Goal: Find specific page/section: Find specific page/section

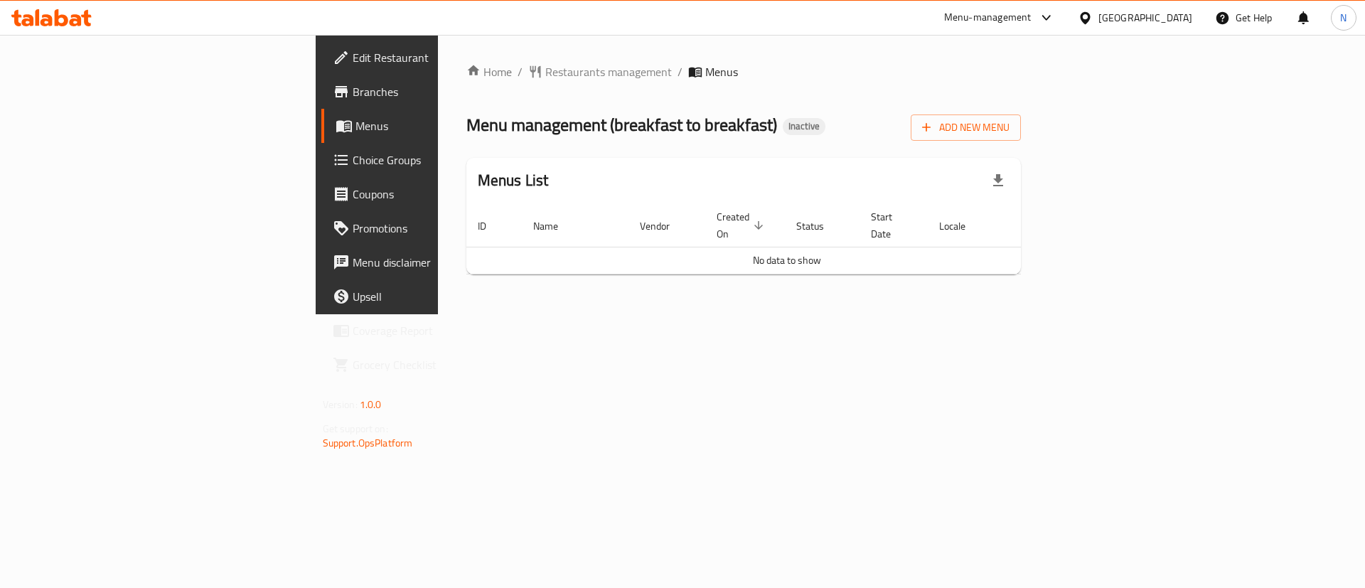
click at [611, 314] on div "Home / Restaurants management / Menus Menu management ( breakfast to breakfast …" at bounding box center [744, 174] width 612 height 279
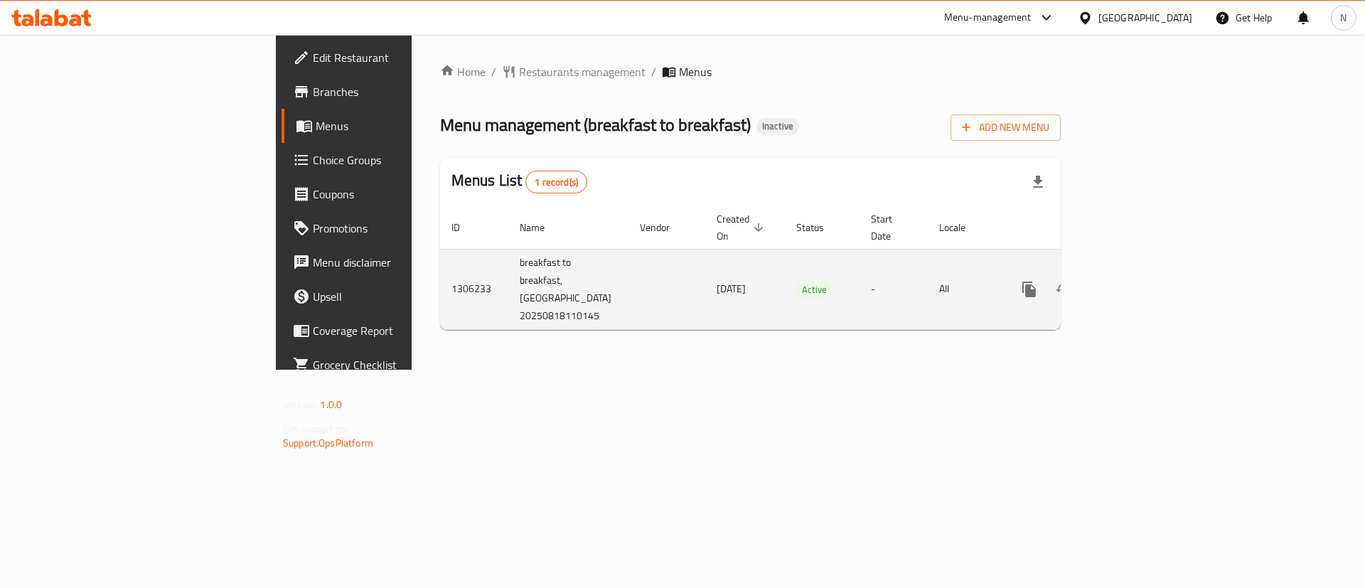
click at [440, 271] on td "1306233" at bounding box center [474, 289] width 68 height 80
copy td "1306233"
drag, startPoint x: 418, startPoint y: 294, endPoint x: 310, endPoint y: 297, distance: 108.1
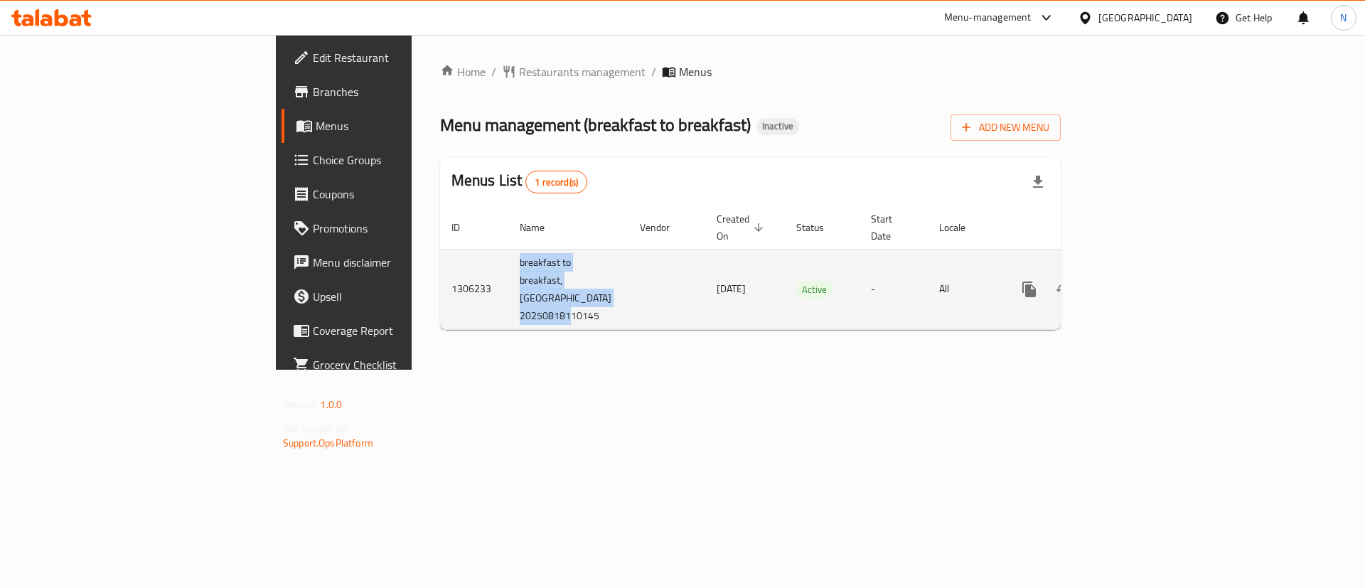
click at [440, 297] on tr "1306233 breakfast to breakfast,[GEOGRAPHIC_DATA] 20250818110145 [DATE] Active -…" at bounding box center [800, 289] width 720 height 80
click at [1140, 281] on icon "enhanced table" at bounding box center [1131, 289] width 17 height 17
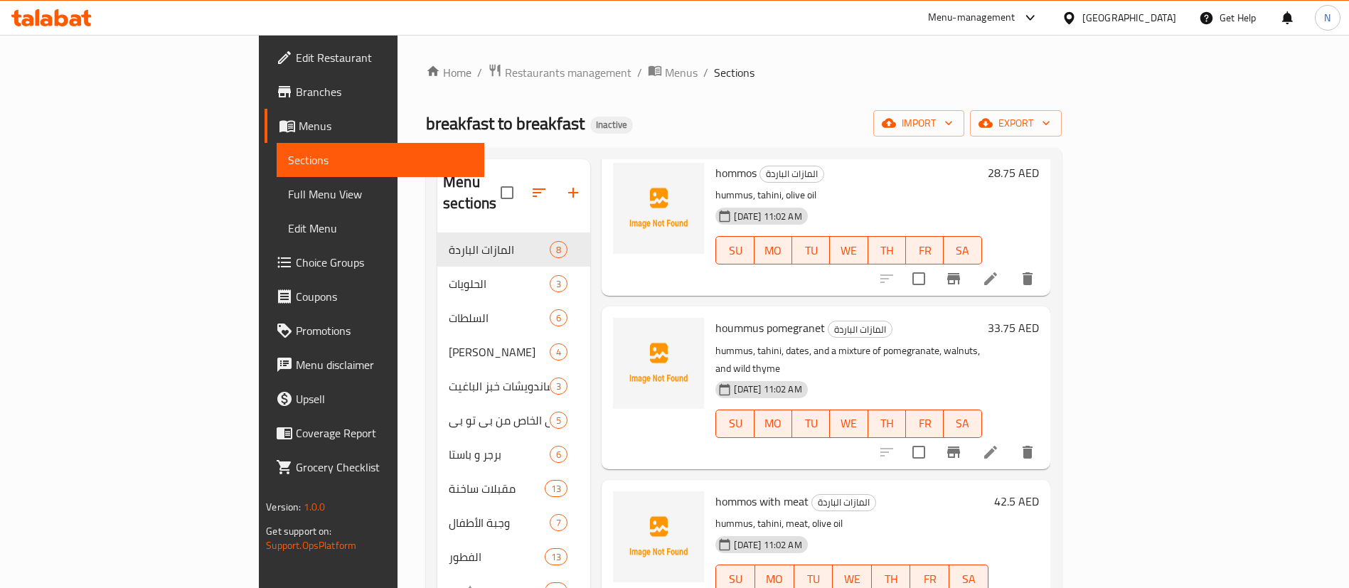
scroll to position [355, 0]
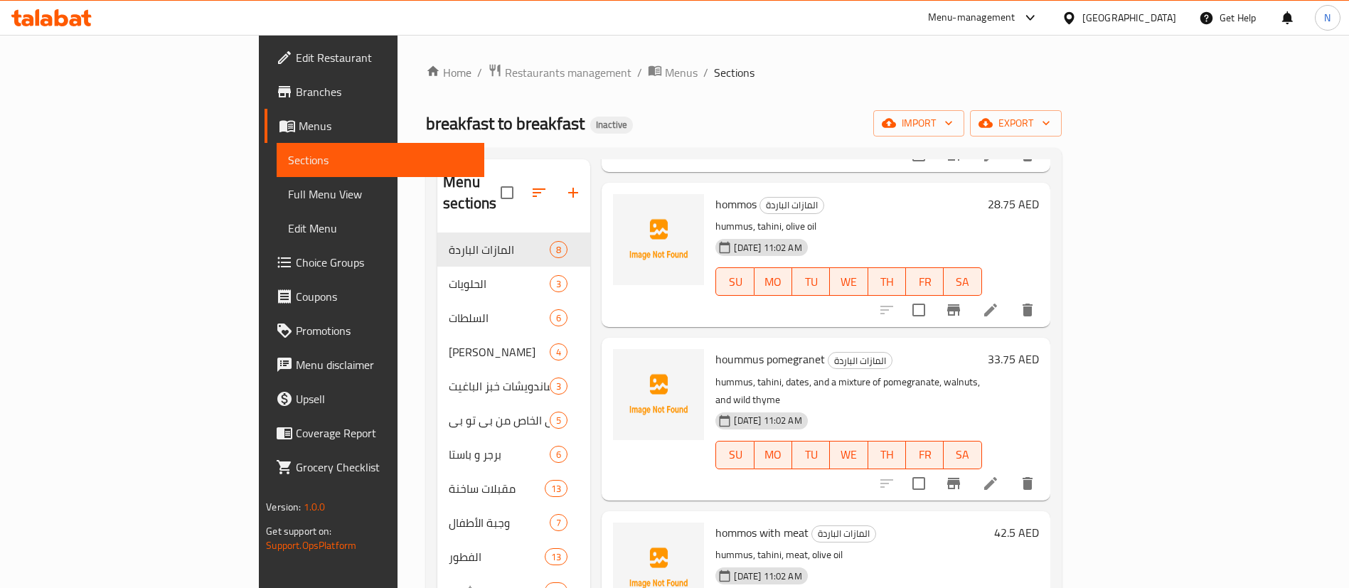
click at [288, 196] on span "Full Menu View" at bounding box center [380, 194] width 185 height 17
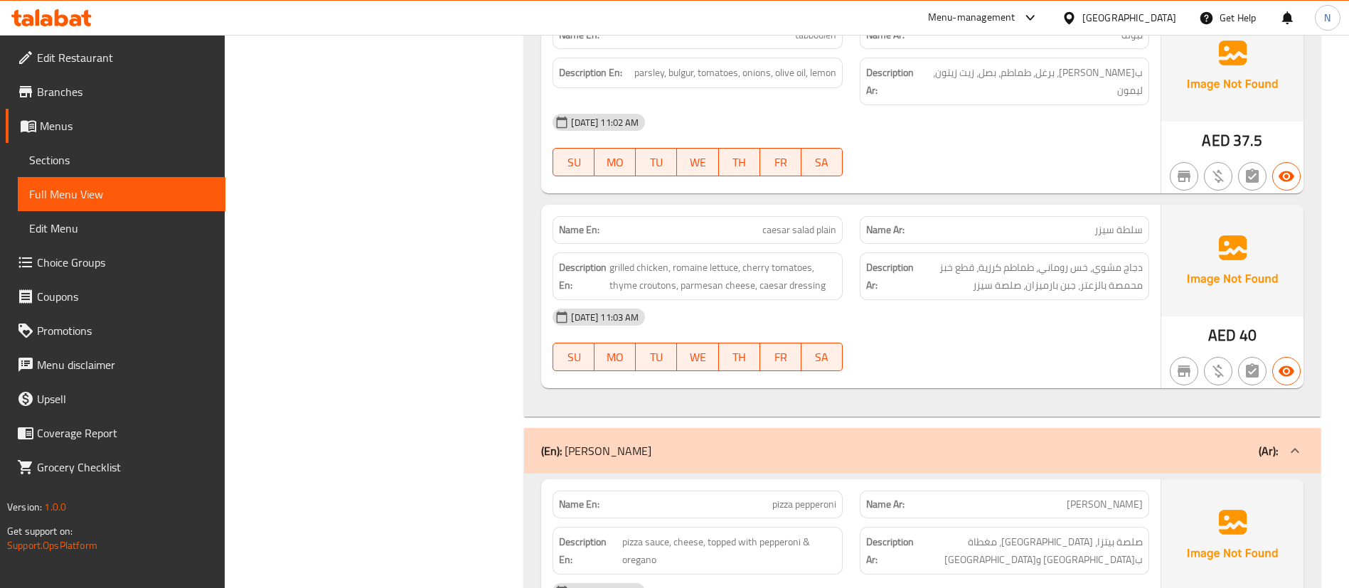
scroll to position [3412, 0]
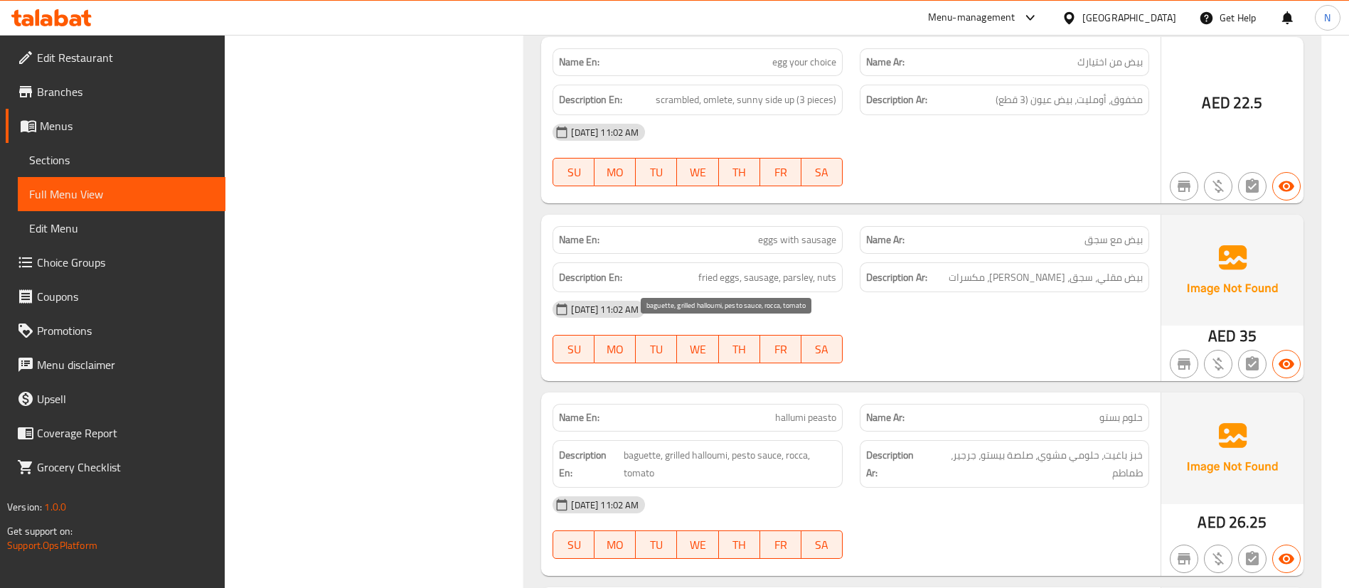
click at [740, 446] on span "baguette, grilled halloumi, pesto sauce, rocca, tomato" at bounding box center [729, 463] width 213 height 35
drag, startPoint x: 630, startPoint y: 329, endPoint x: 660, endPoint y: 345, distance: 34.0
click at [660, 446] on span "baguette, grilled halloumi, pesto sauce, rocca, tomato" at bounding box center [729, 463] width 213 height 35
click at [633, 446] on span "baguette, grilled halloumi, pesto sauce, rocca, tomato" at bounding box center [729, 463] width 213 height 35
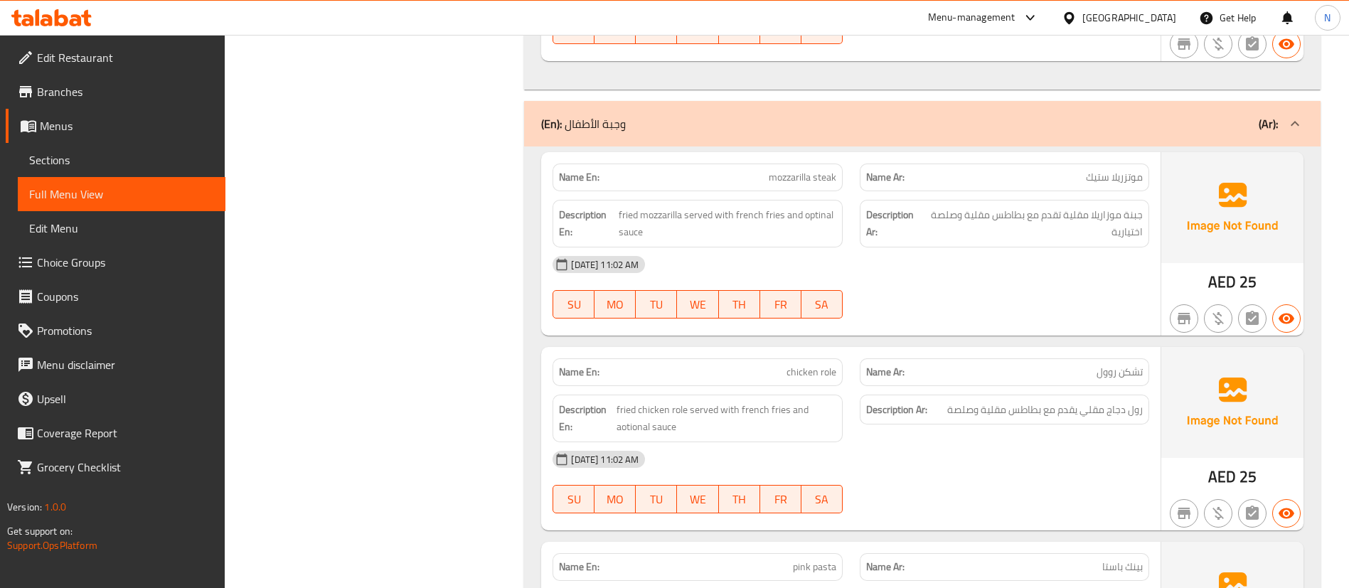
scroll to position [9921, 0]
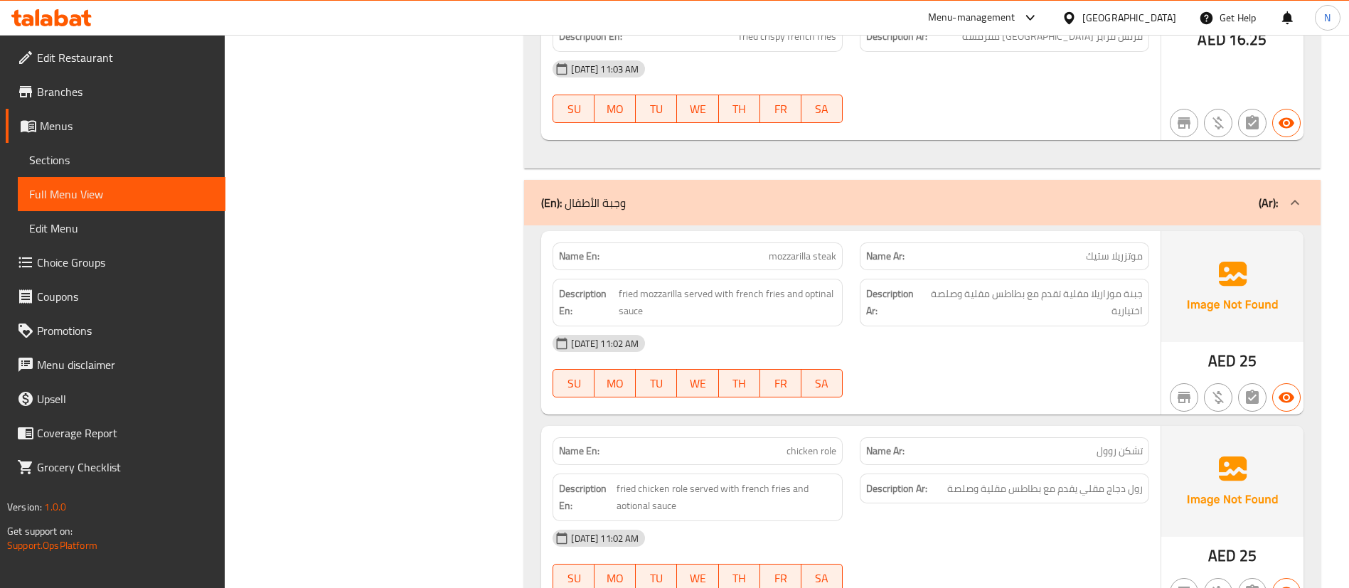
click at [63, 143] on link "Sections" at bounding box center [122, 160] width 208 height 34
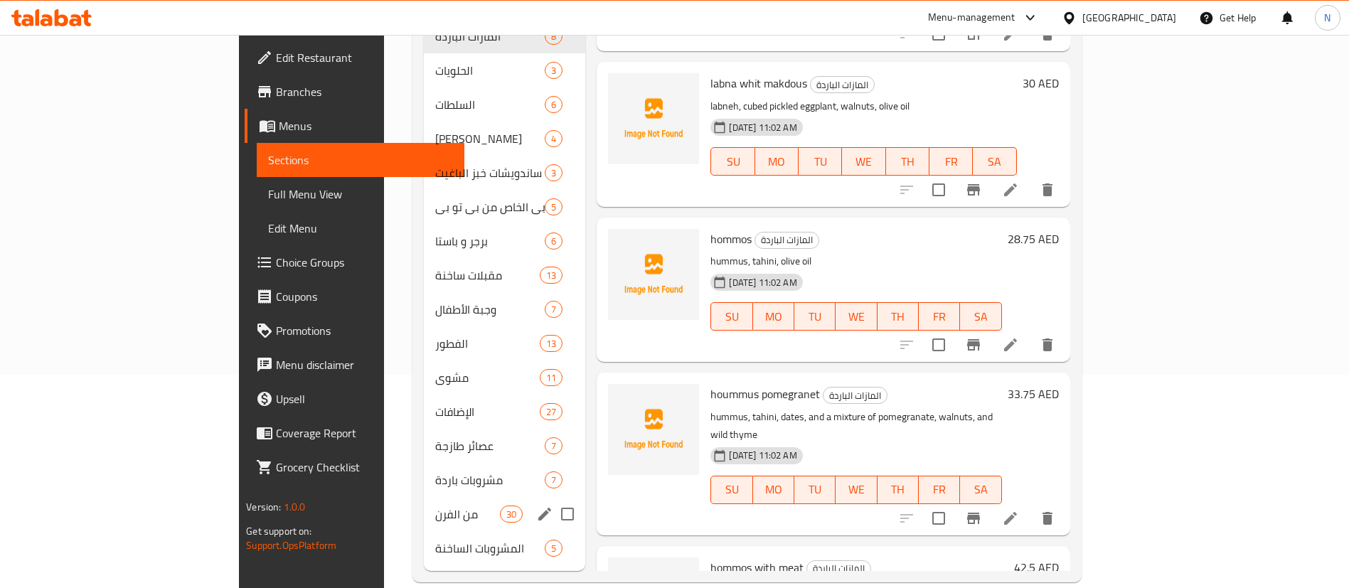
scroll to position [215, 0]
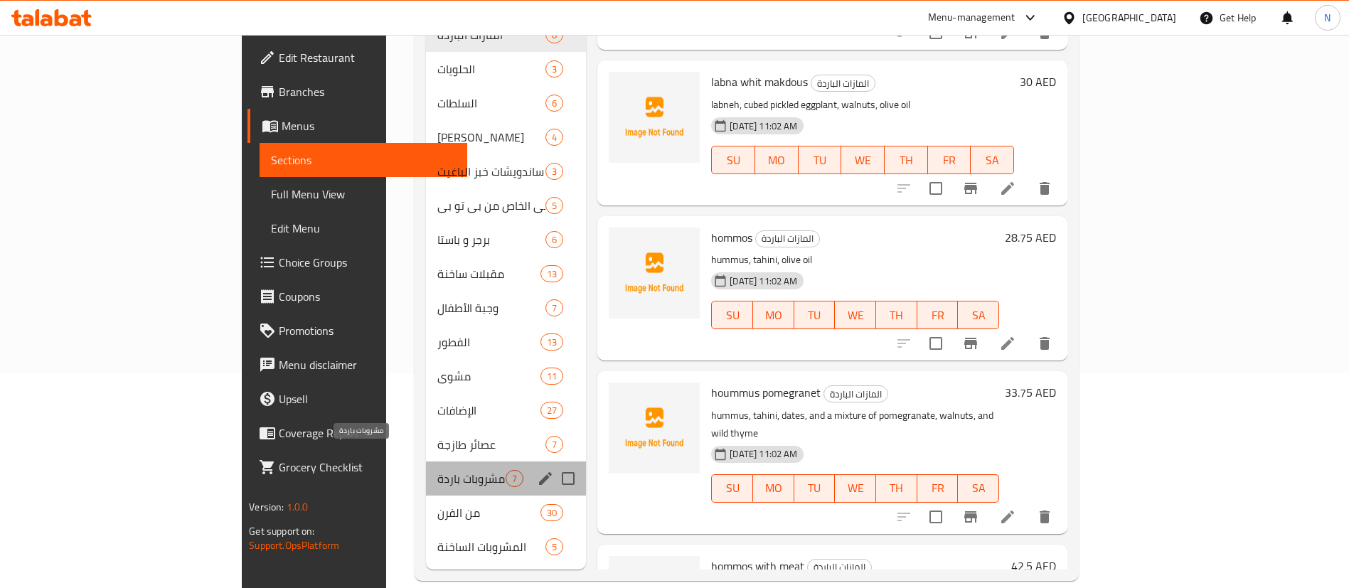
click at [437, 470] on span "مشروبات باردة" at bounding box center [471, 478] width 68 height 17
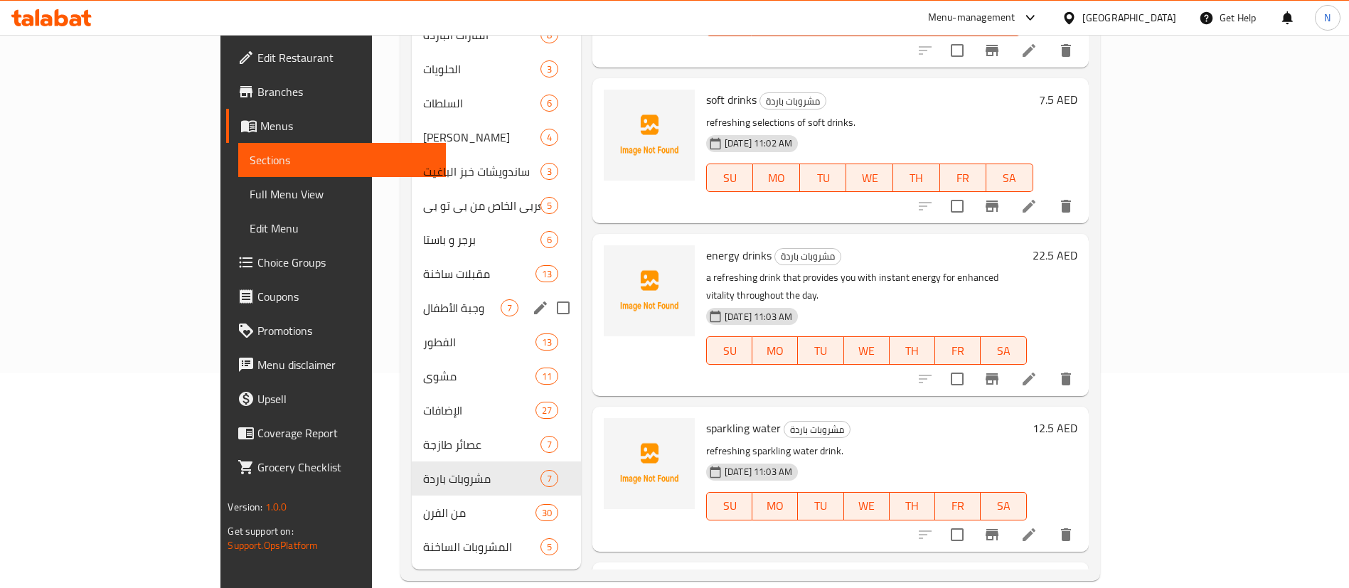
scroll to position [1, 0]
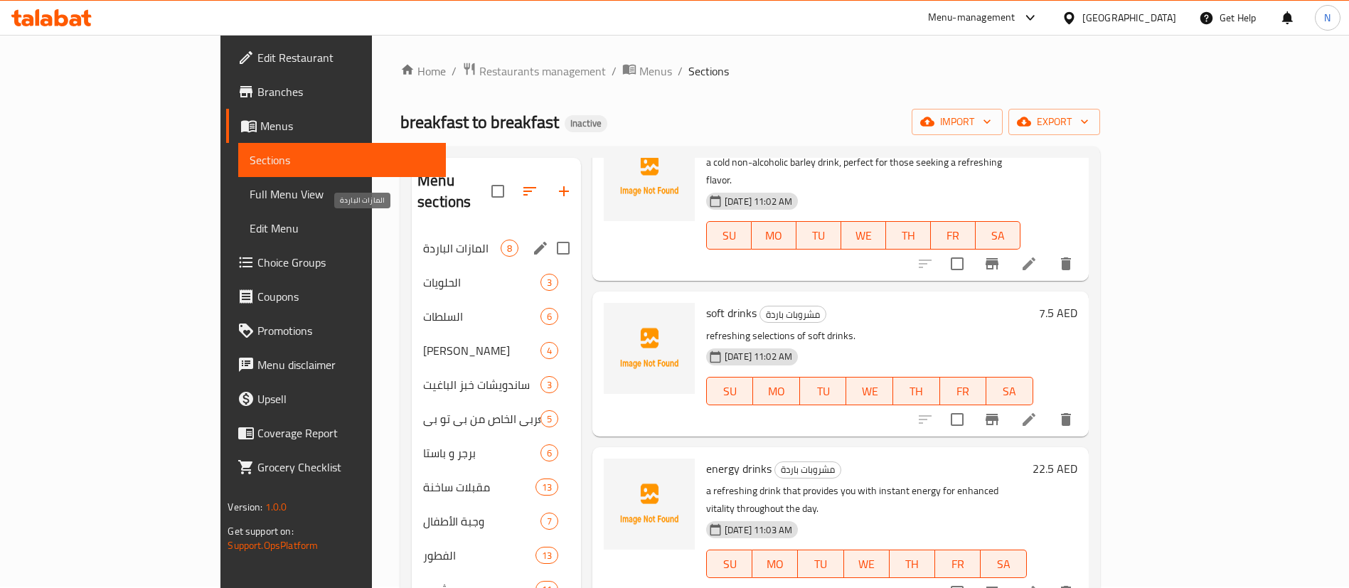
click at [423, 240] on span "المازات الباردة" at bounding box center [461, 248] width 77 height 17
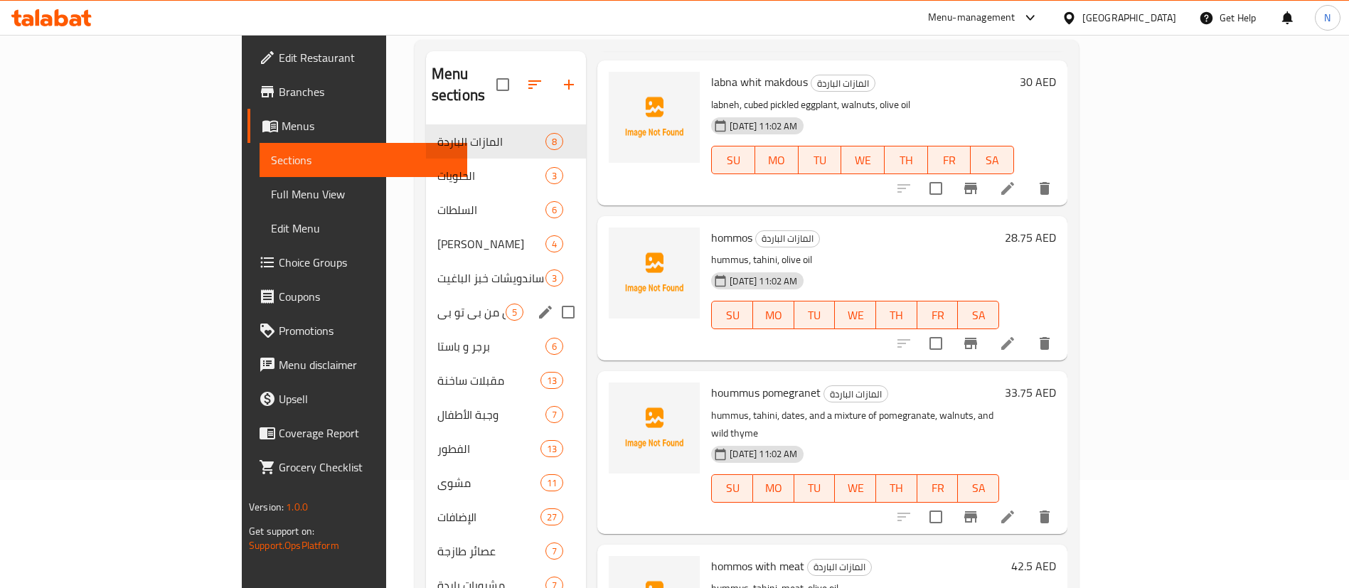
scroll to position [215, 0]
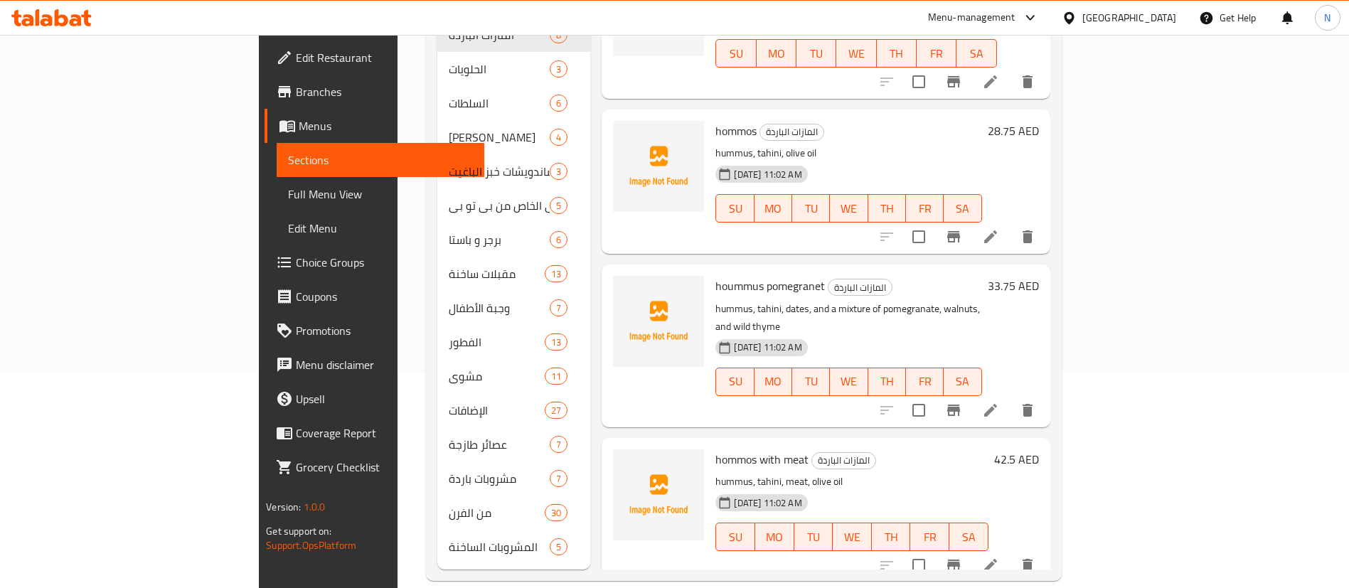
click at [764, 300] on p "hummus, tahini, dates, and a mixture of pomegranate, walnuts, and wild thyme" at bounding box center [848, 318] width 266 height 36
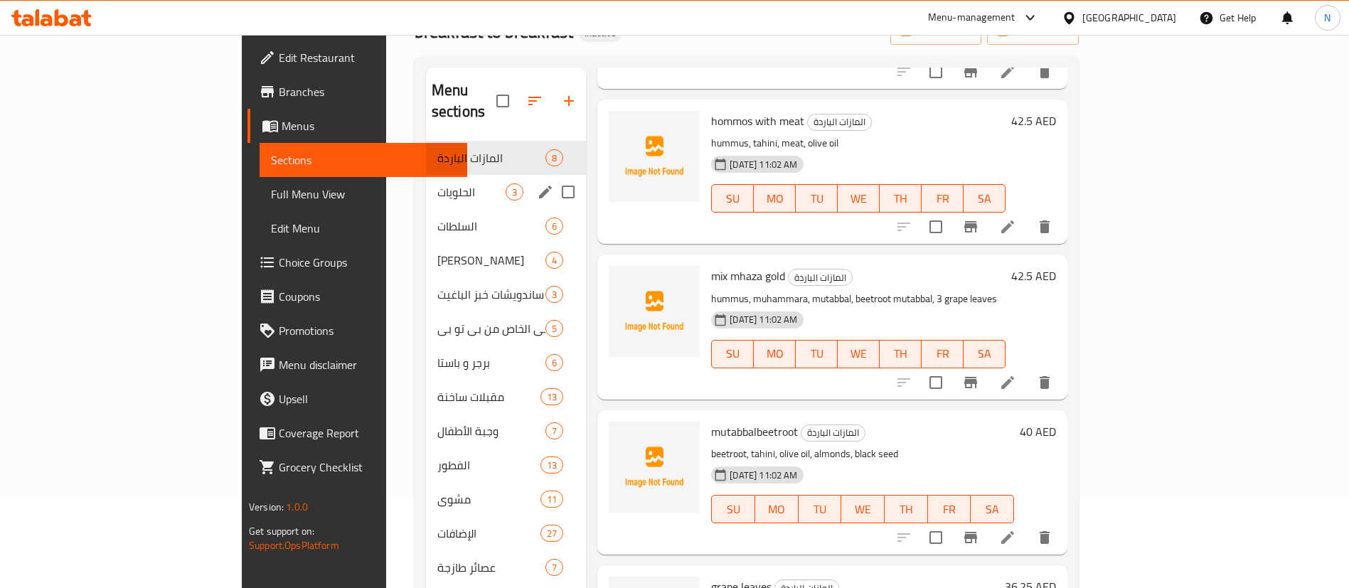
scroll to position [0, 0]
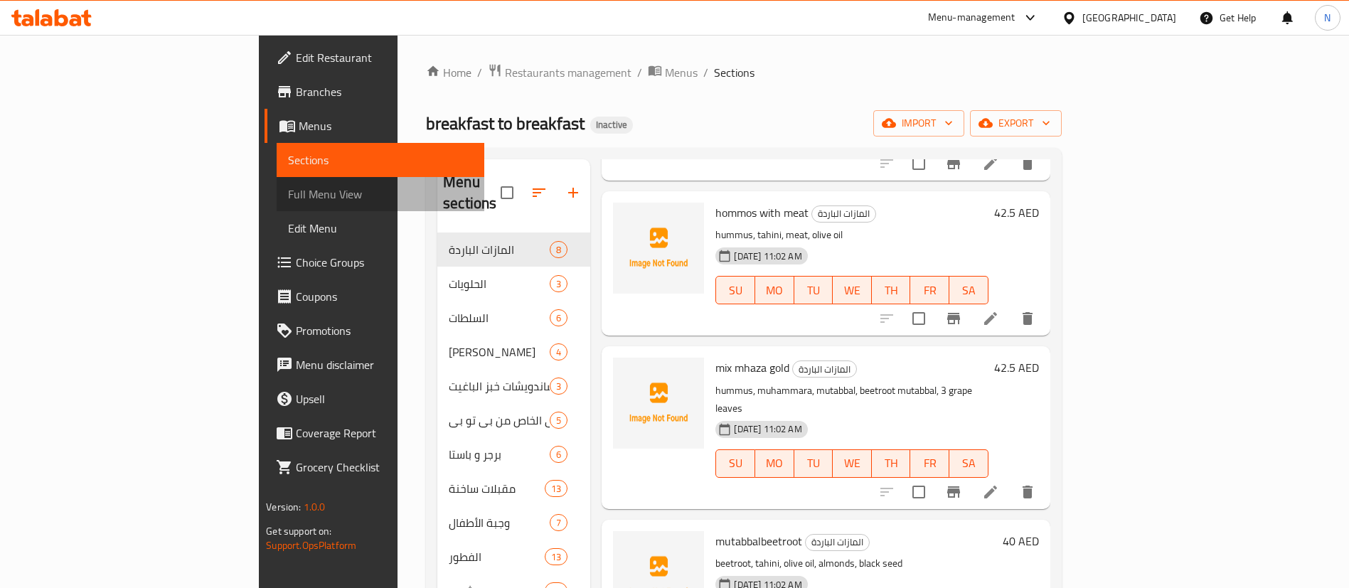
click at [288, 192] on span "Full Menu View" at bounding box center [380, 194] width 185 height 17
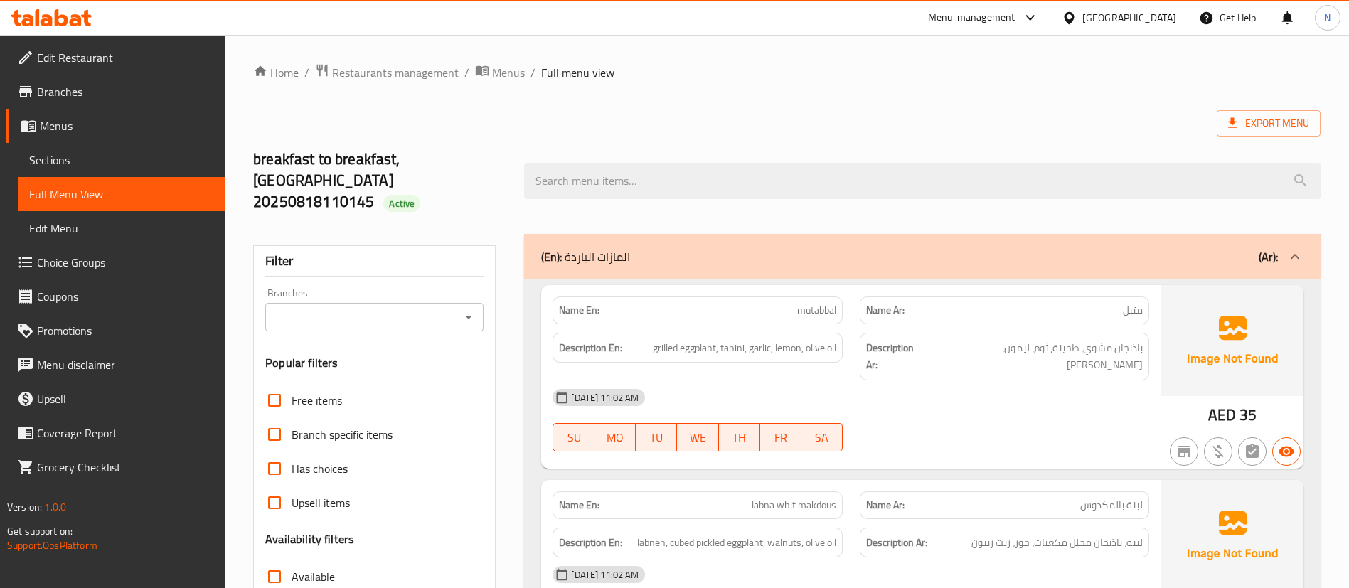
click at [1248, 248] on div "(En): المازات الباردة (Ar):" at bounding box center [909, 256] width 736 height 17
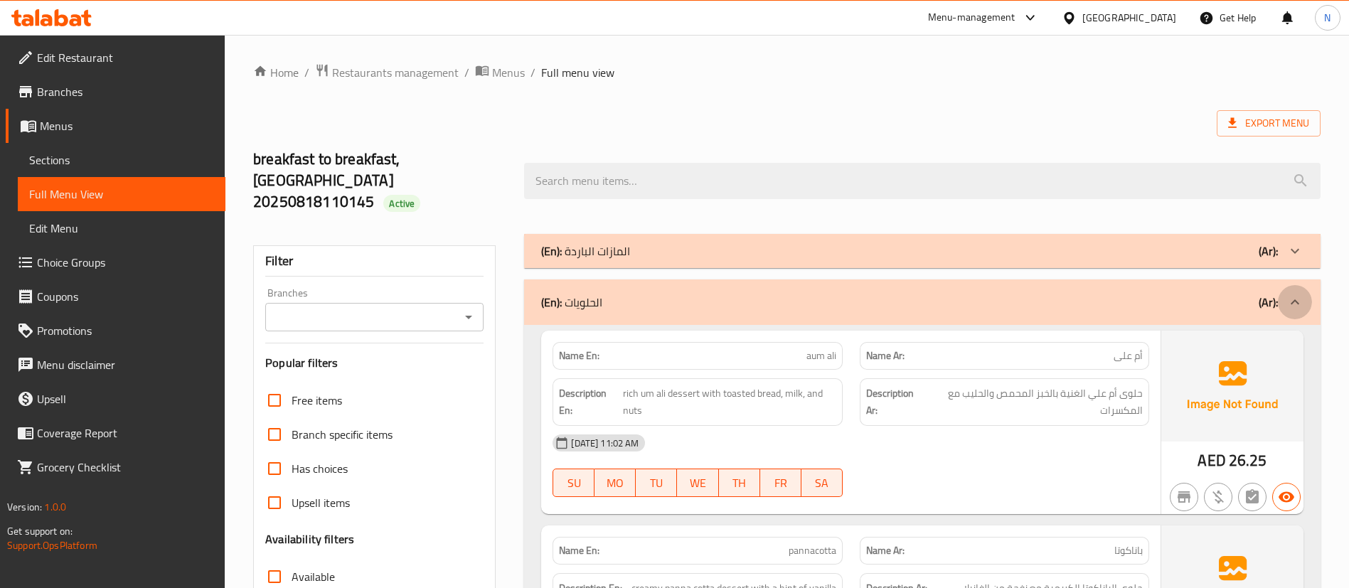
click at [1292, 294] on icon at bounding box center [1294, 302] width 17 height 17
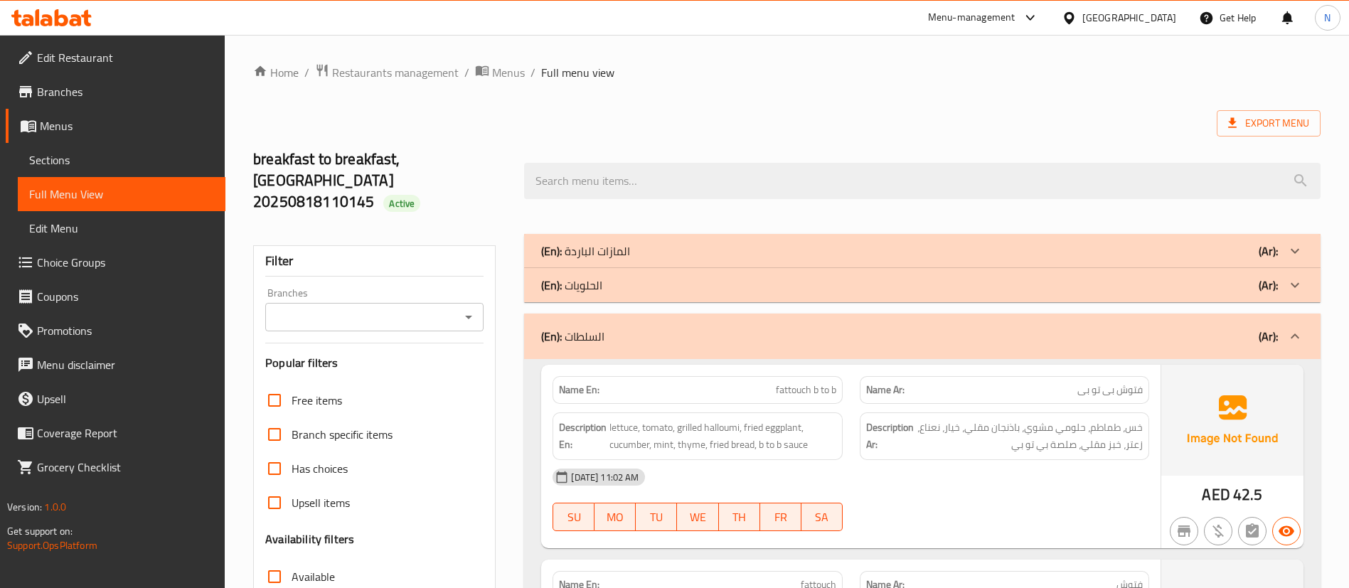
click at [1270, 326] on b "(Ar):" at bounding box center [1267, 336] width 19 height 21
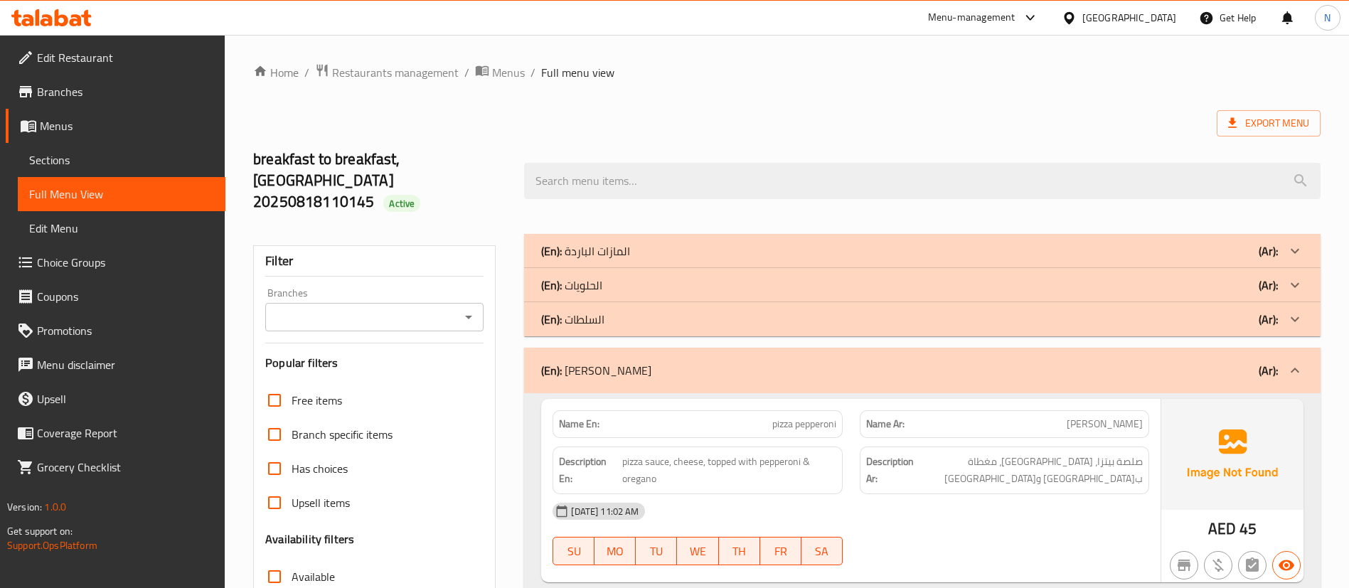
scroll to position [107, 0]
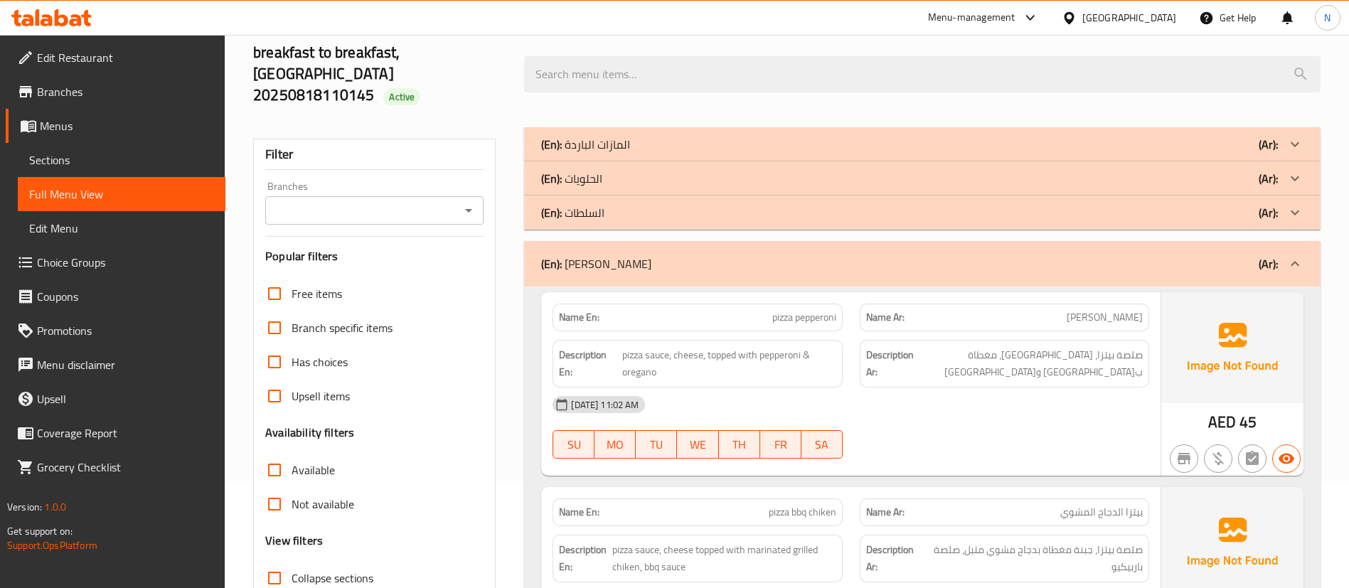
click at [1292, 255] on icon at bounding box center [1294, 263] width 17 height 17
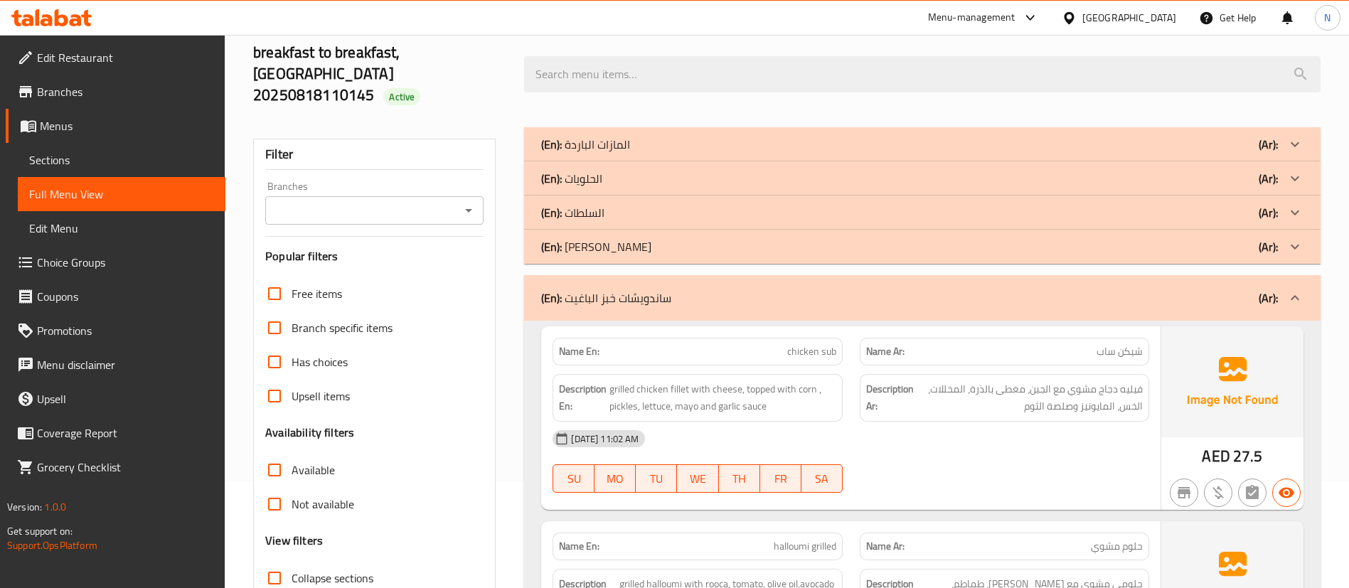
scroll to position [213, 0]
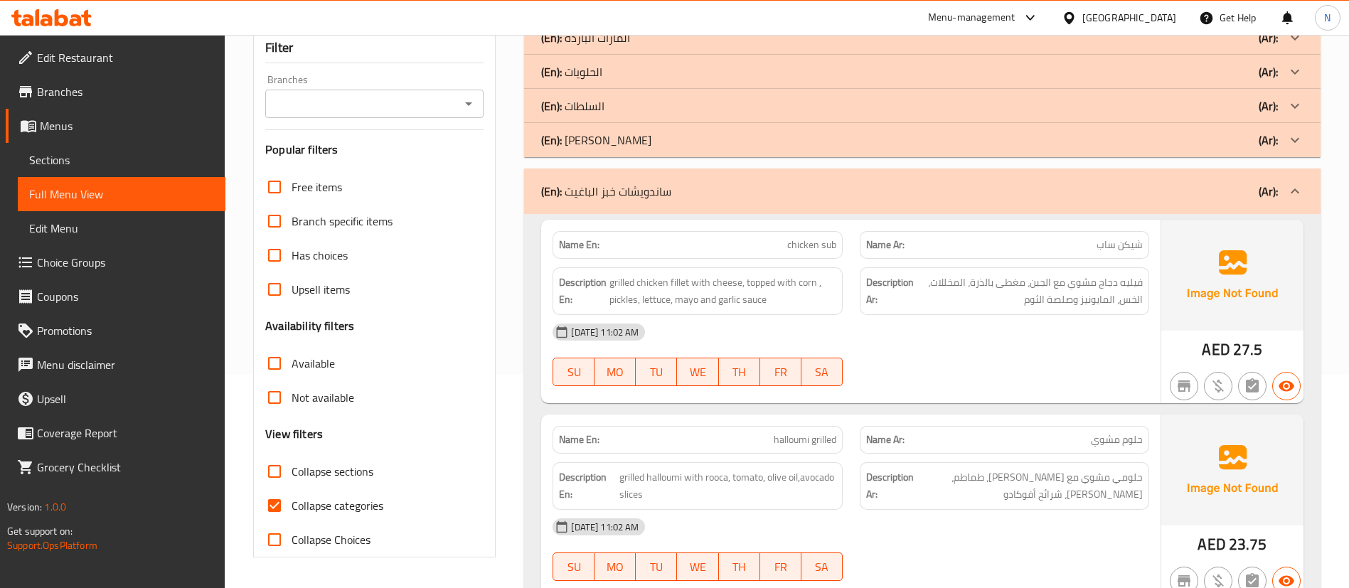
click at [1216, 183] on div "(En): ساندويشات خبز الباغيت (Ar):" at bounding box center [909, 191] width 736 height 17
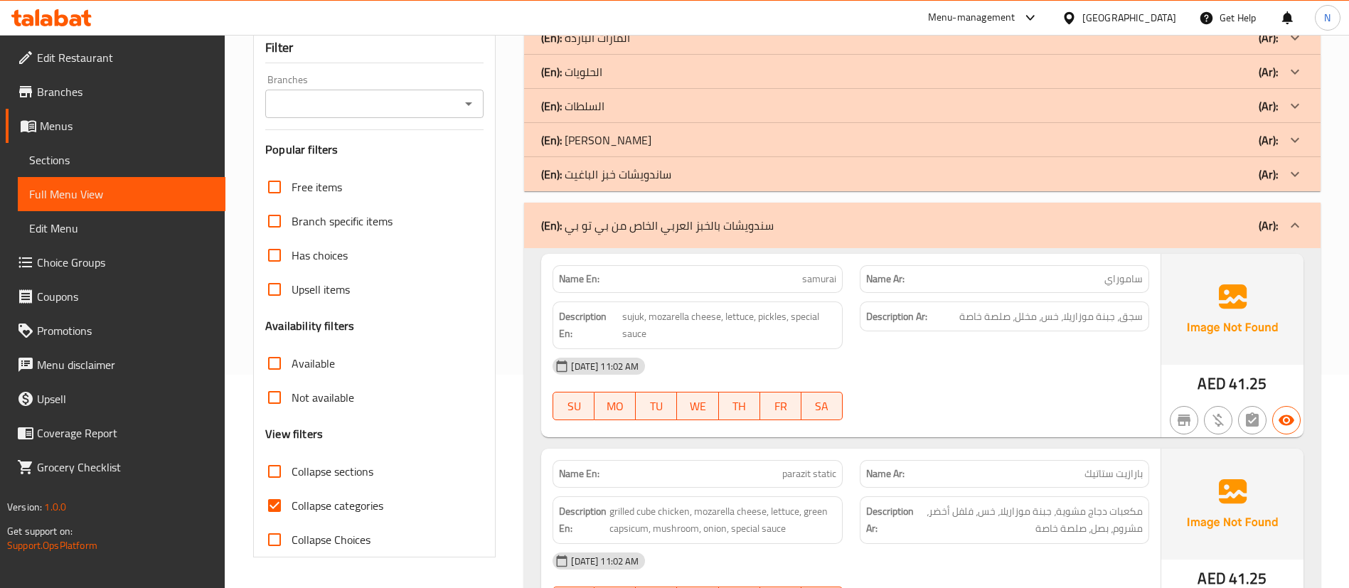
click at [825, 217] on div "(En): سندويشات بالخبز العربي الخاص من بي تو بي (Ar):" at bounding box center [909, 225] width 736 height 17
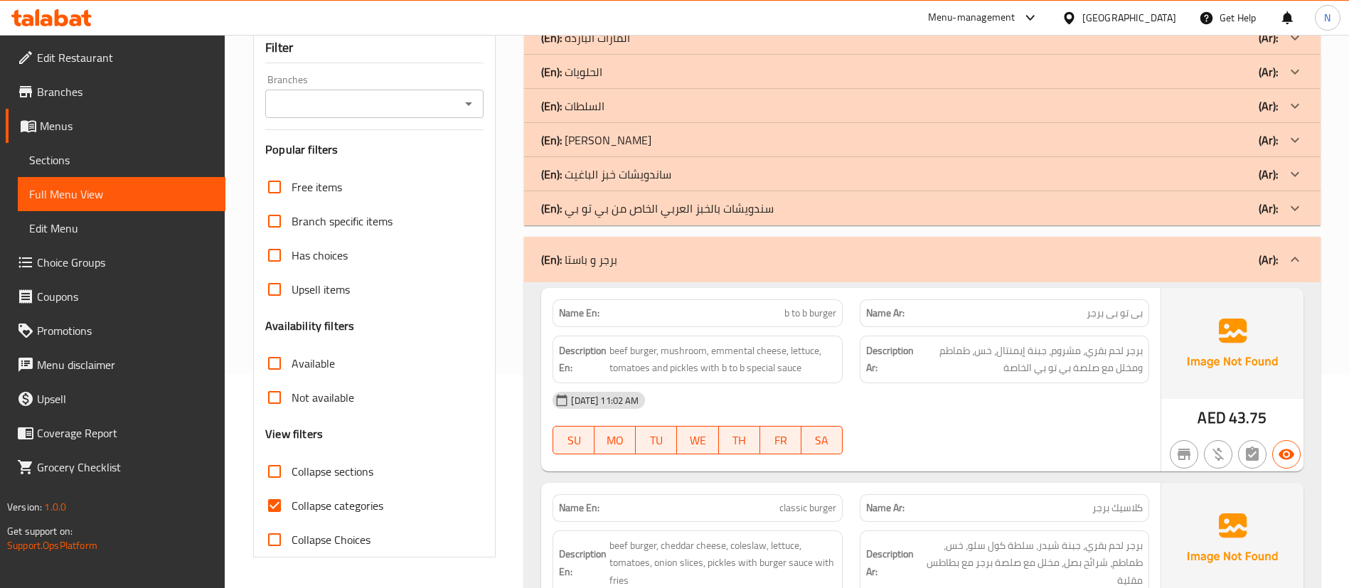
click at [785, 251] on div "(En): برجر و باستا (Ar):" at bounding box center [909, 259] width 736 height 17
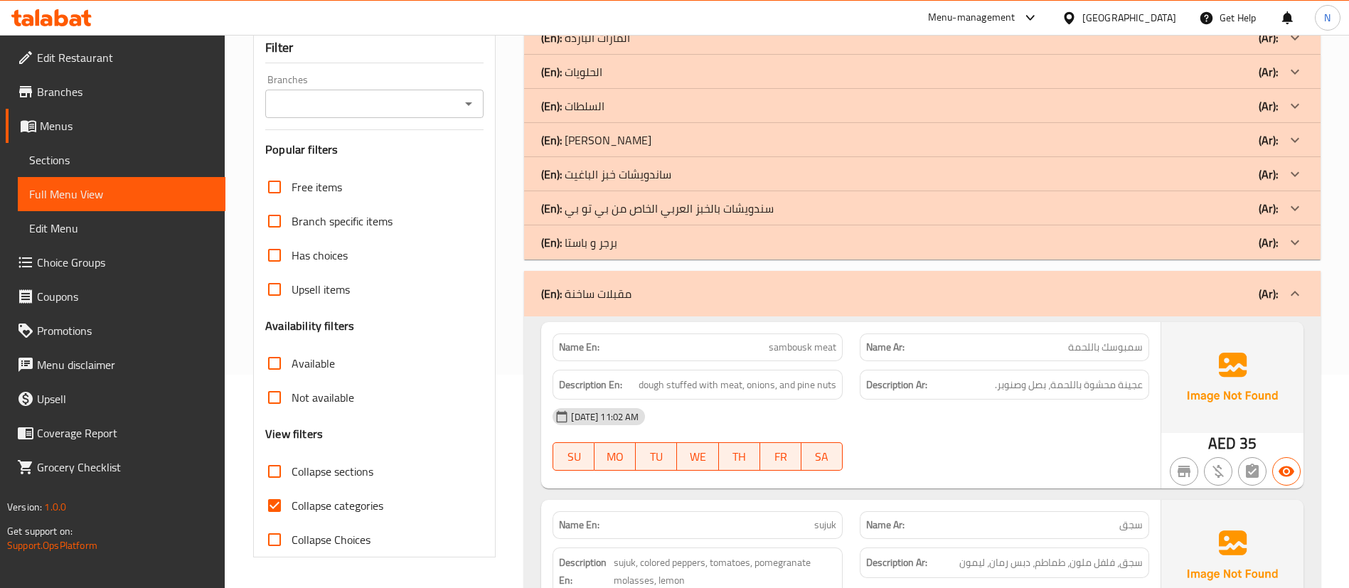
click at [778, 285] on div "(En): مقبلات ساخنة (Ar):" at bounding box center [909, 293] width 736 height 17
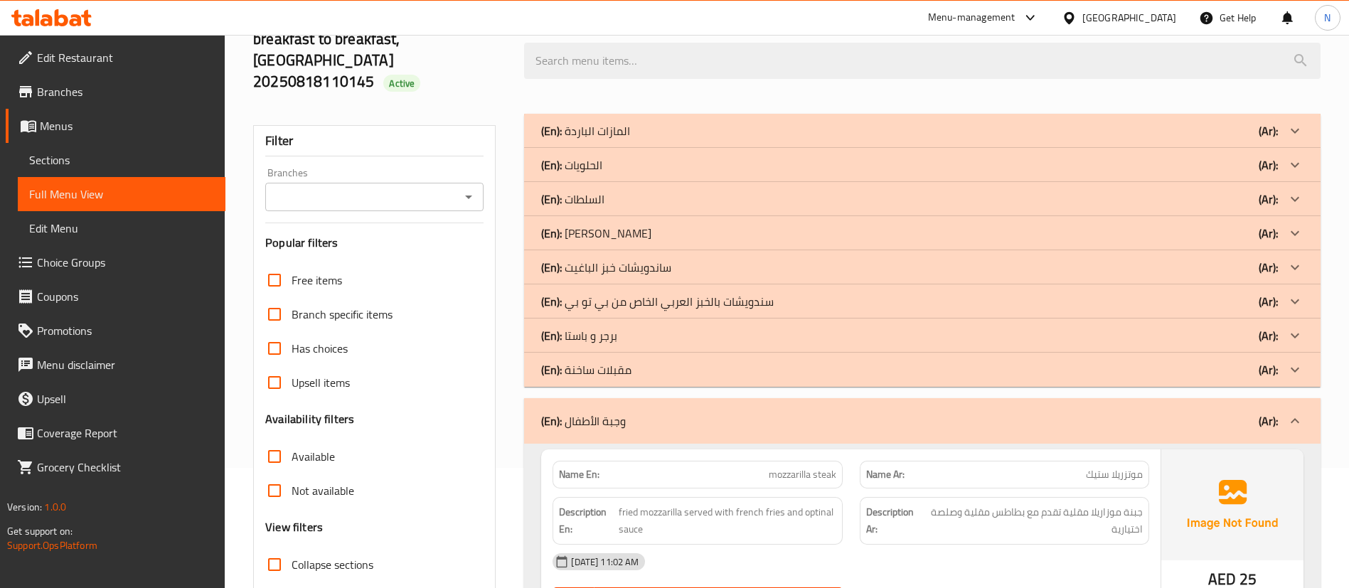
scroll to position [107, 0]
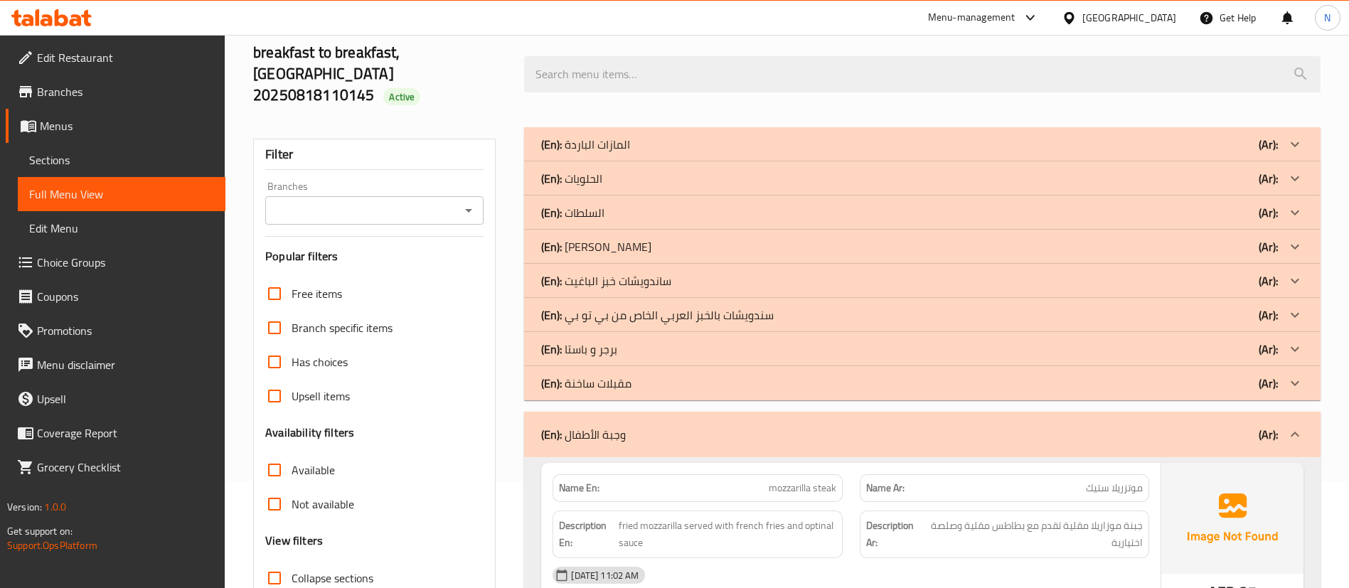
click at [686, 426] on div "(En): وجبة الأطفال (Ar):" at bounding box center [909, 434] width 736 height 17
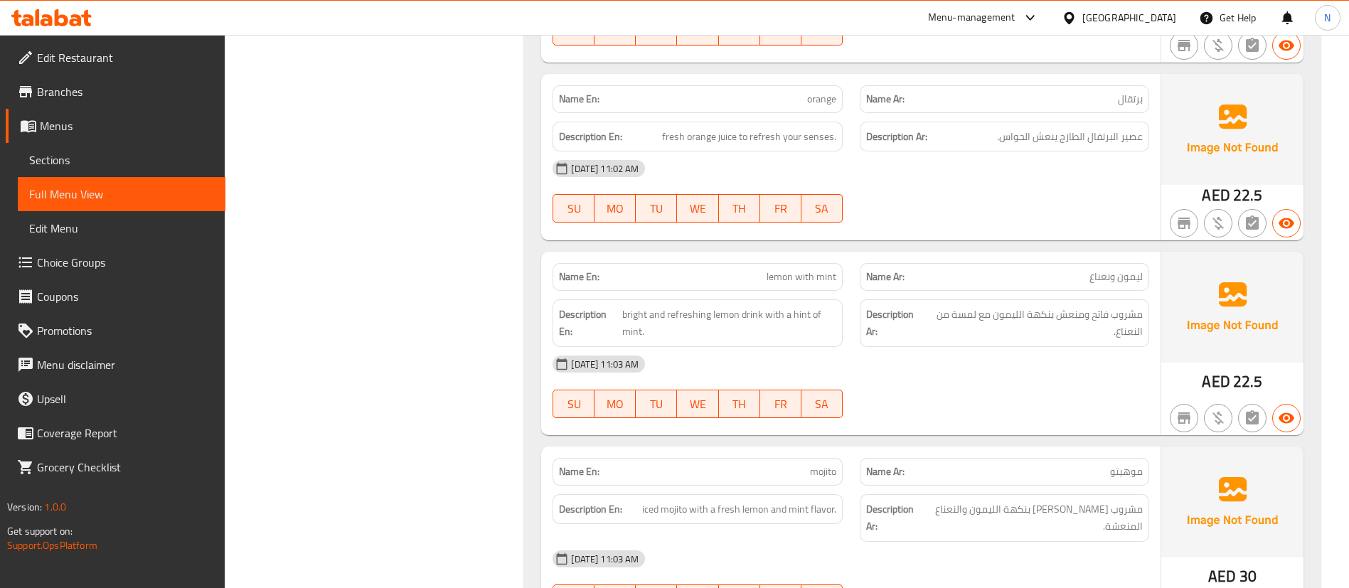
scroll to position [12689, 0]
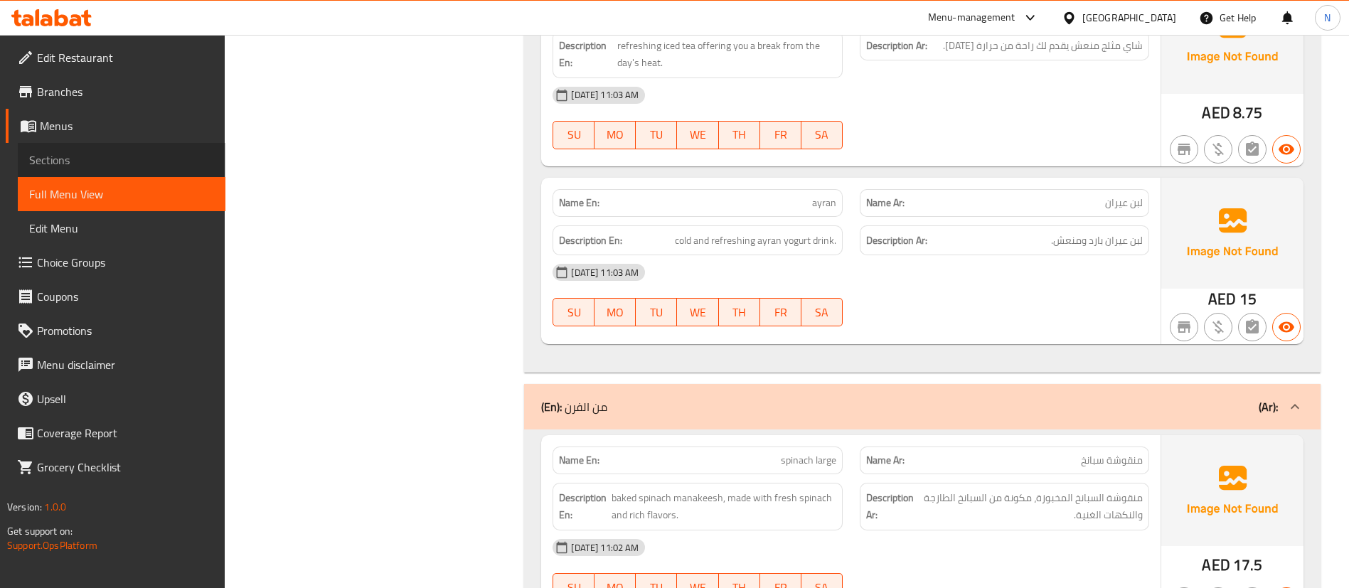
click at [81, 146] on link "Sections" at bounding box center [122, 160] width 208 height 34
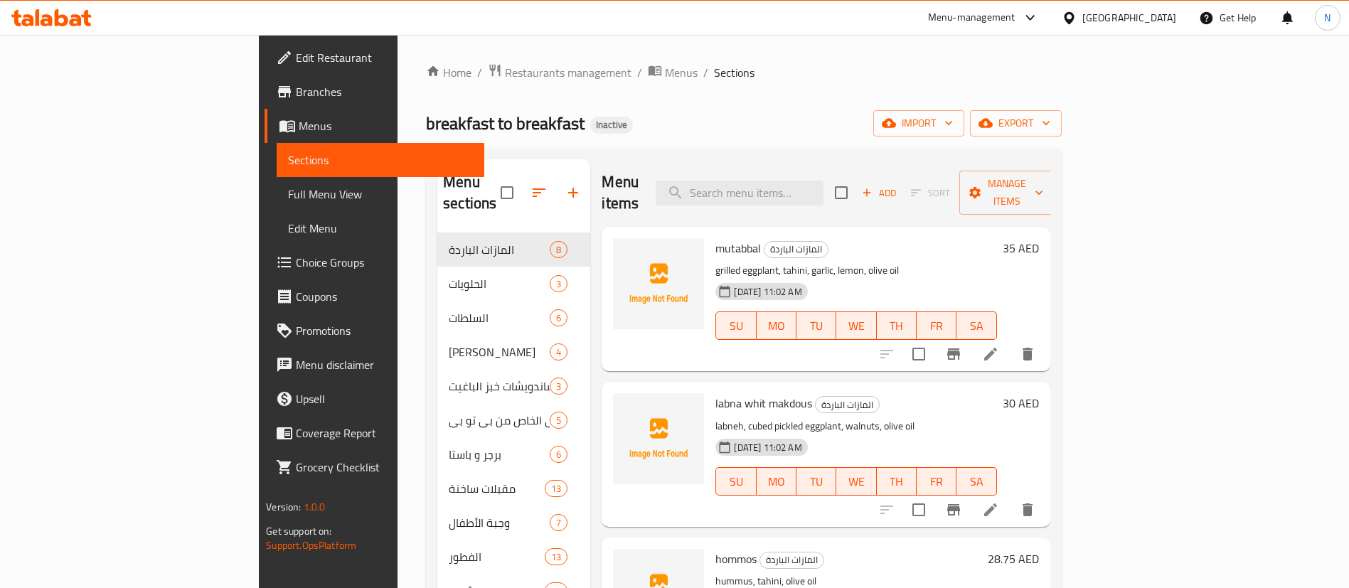
click at [618, 109] on div "Home / Restaurants management / Menus / Sections breakfast to breakfast Inactiv…" at bounding box center [744, 429] width 636 height 732
